Goal: Task Accomplishment & Management: Manage account settings

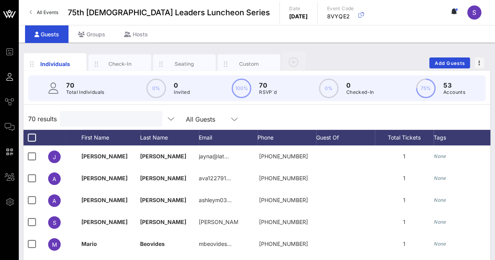
click at [88, 118] on input "text" at bounding box center [111, 119] width 92 height 10
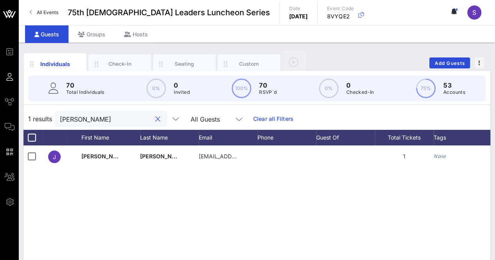
type input "[PERSON_NAME]"
drag, startPoint x: 459, startPoint y: 56, endPoint x: 456, endPoint y: 60, distance: 5.6
click at [456, 60] on div "Individuals Check-In Seating Custom Add Guests" at bounding box center [256, 62] width 467 height 25
click at [456, 60] on span "Add Guests" at bounding box center [449, 63] width 31 height 6
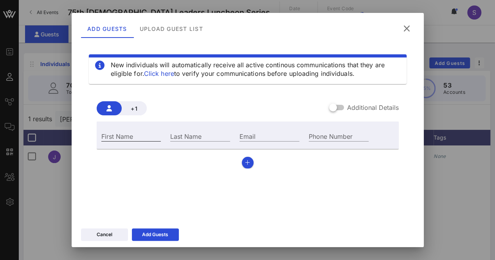
click at [134, 133] on input "First Name" at bounding box center [131, 136] width 60 height 10
type input "[PERSON_NAME]"
click at [201, 139] on input "Last Name" at bounding box center [200, 136] width 60 height 10
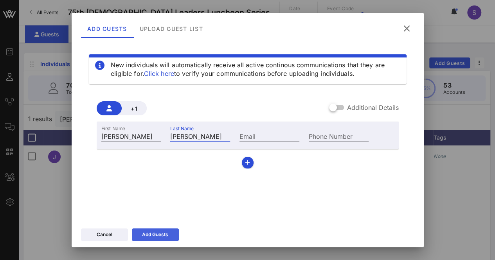
type input "[PERSON_NAME]"
click at [161, 237] on div "Add Guests" at bounding box center [155, 235] width 26 height 8
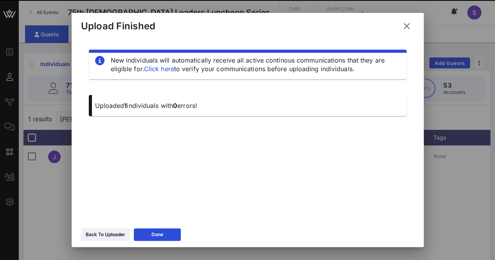
click at [408, 26] on icon at bounding box center [406, 26] width 11 height 9
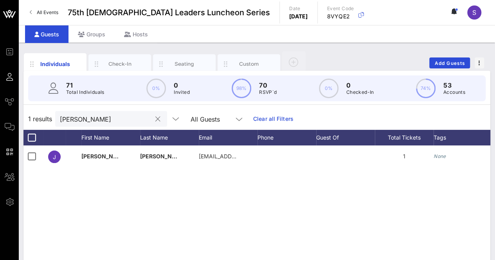
click at [120, 114] on input "[PERSON_NAME]" at bounding box center [106, 119] width 92 height 10
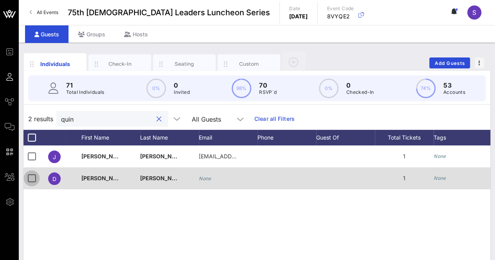
type input "quin"
click at [31, 176] on div at bounding box center [31, 178] width 13 height 13
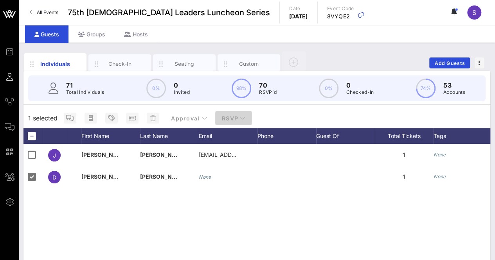
click at [223, 115] on span "RSVP" at bounding box center [233, 118] width 24 height 7
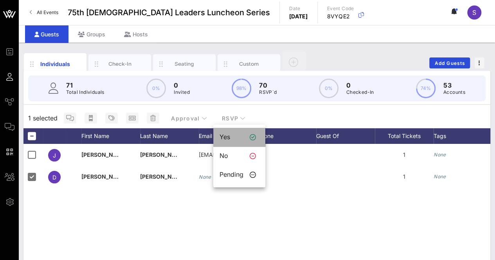
click at [228, 138] on div "Yes" at bounding box center [231, 136] width 24 height 7
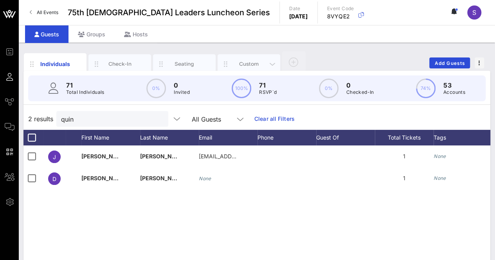
click at [248, 63] on div "Custom" at bounding box center [249, 63] width 35 height 7
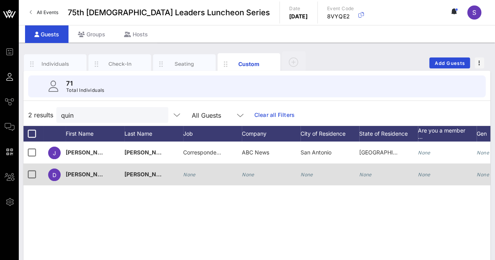
click at [192, 174] on icon "None" at bounding box center [189, 175] width 13 height 6
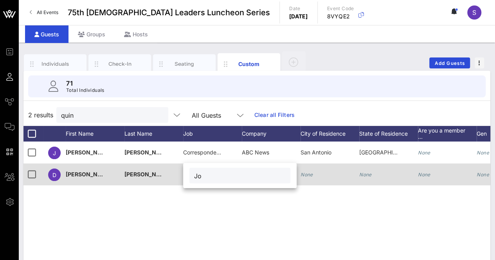
type input "J"
type input "Honoree's Spouse"
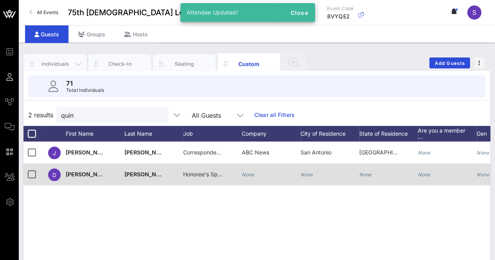
click at [50, 59] on div "Individuals" at bounding box center [55, 64] width 63 height 20
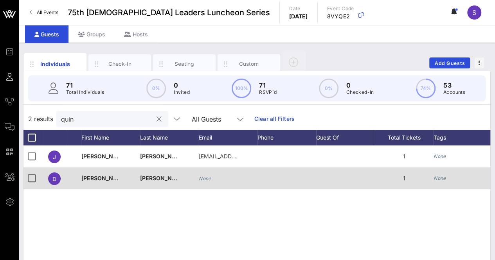
click at [157, 117] on button "clear icon" at bounding box center [159, 119] width 5 height 8
